Goal: Task Accomplishment & Management: Manage account settings

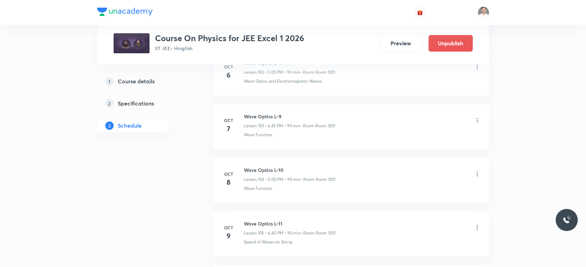
scroll to position [5863, 0]
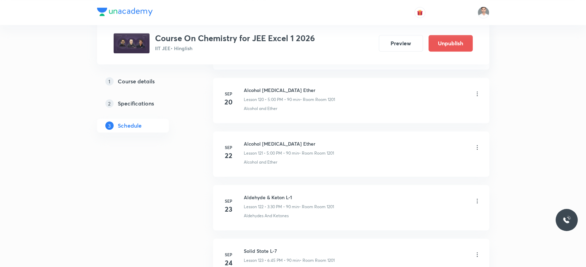
scroll to position [6867, 0]
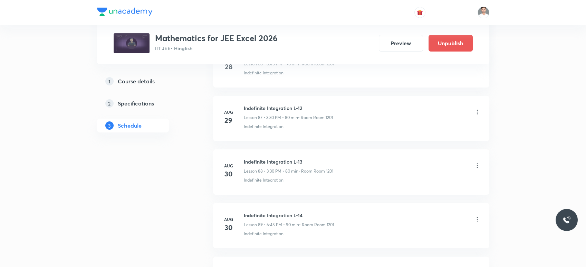
scroll to position [6909, 0]
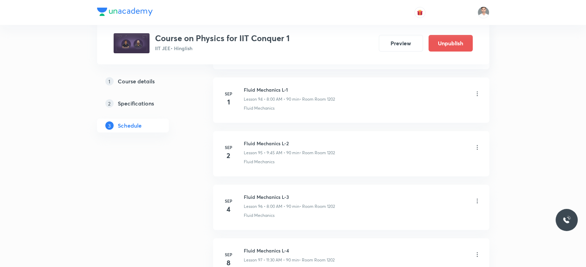
scroll to position [5445, 0]
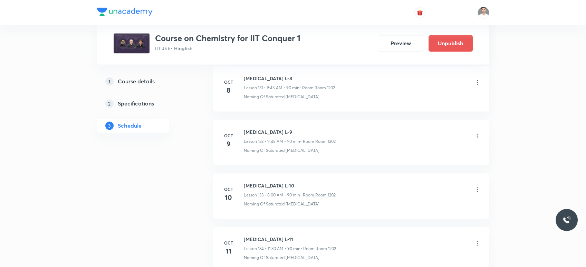
scroll to position [7421, 0]
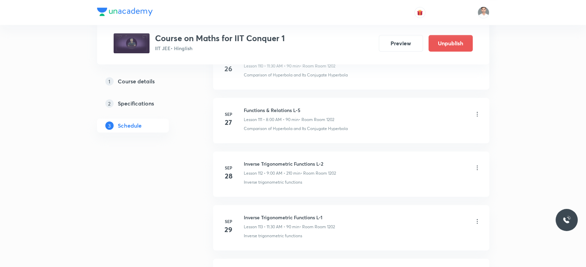
scroll to position [6290, 0]
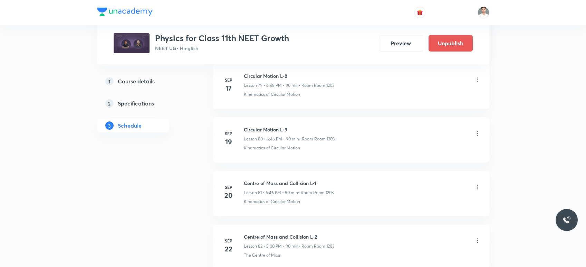
scroll to position [4605, 0]
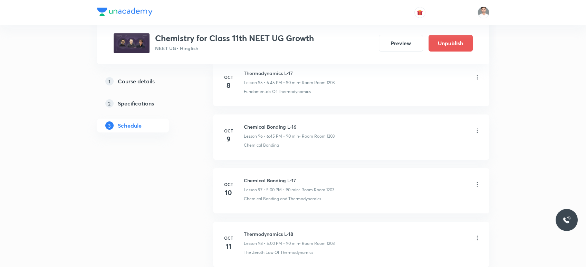
scroll to position [5534, 0]
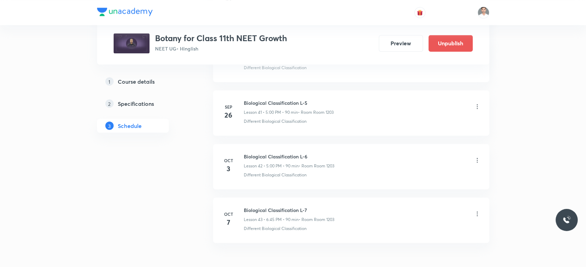
scroll to position [2631, 0]
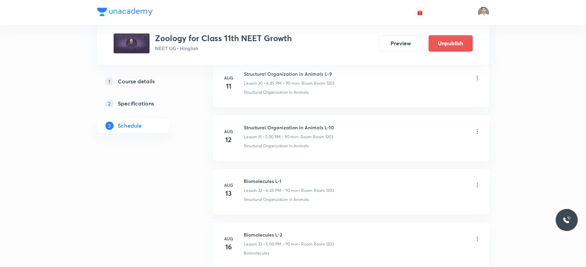
scroll to position [2015, 0]
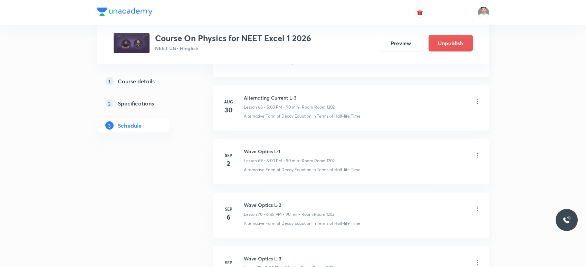
scroll to position [4033, 0]
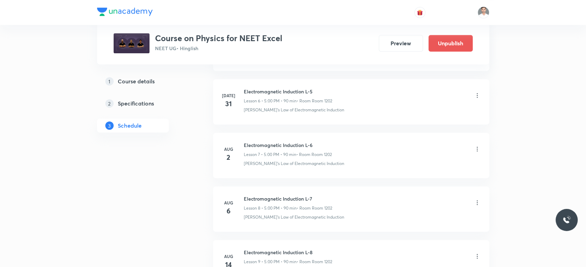
scroll to position [730, 0]
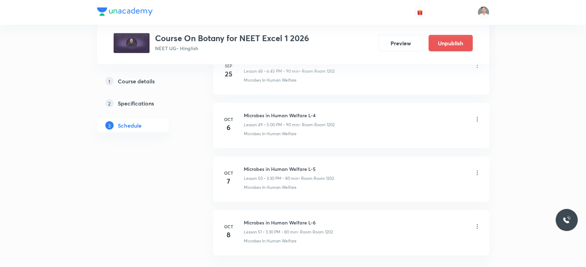
scroll to position [3014, 0]
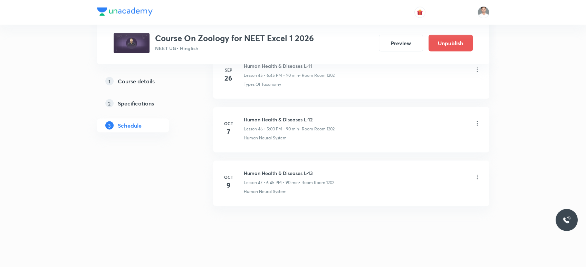
scroll to position [2762, 0]
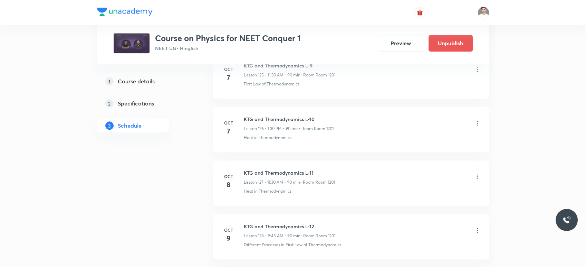
scroll to position [7092, 0]
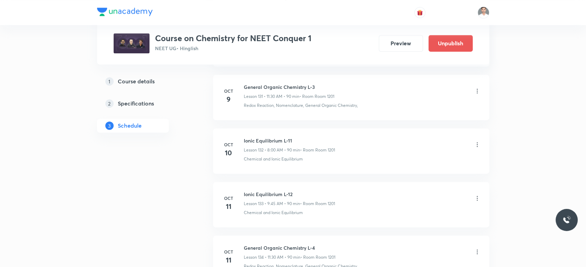
scroll to position [7421, 0]
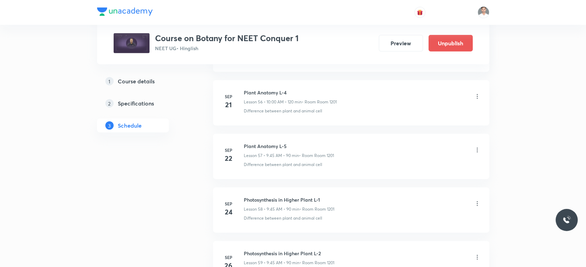
scroll to position [3358, 0]
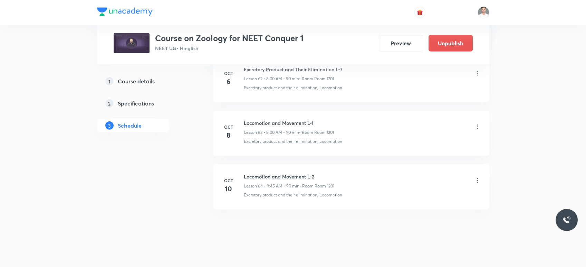
scroll to position [3709, 0]
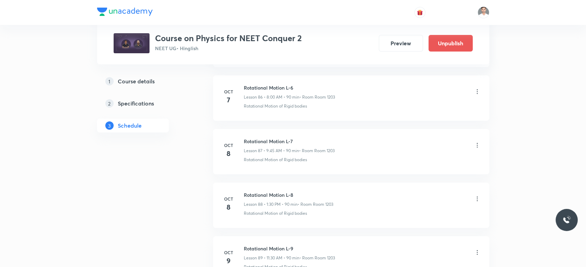
scroll to position [5122, 0]
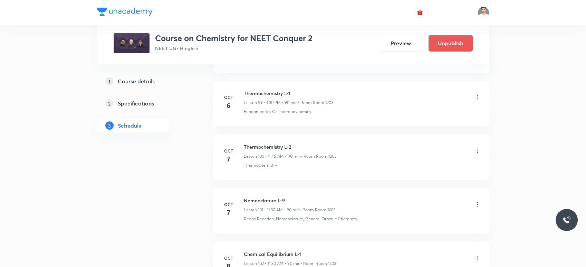
scroll to position [5723, 0]
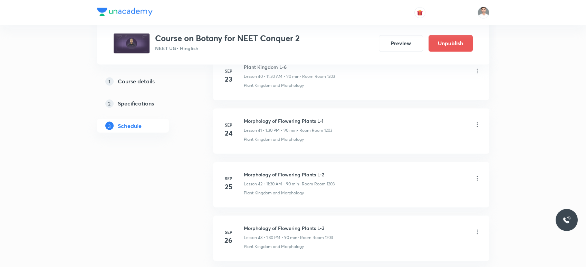
scroll to position [2493, 0]
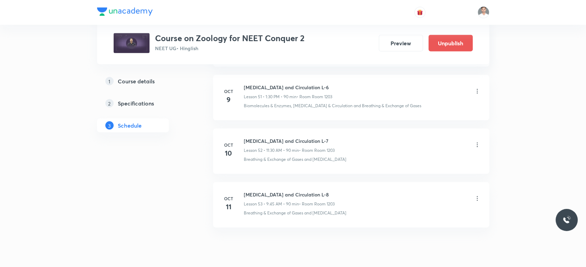
scroll to position [3083, 0]
